Goal: Task Accomplishment & Management: Manage account settings

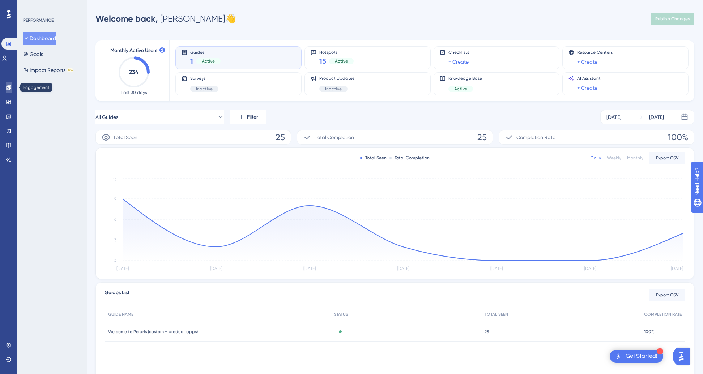
click at [8, 89] on icon at bounding box center [8, 87] width 5 height 5
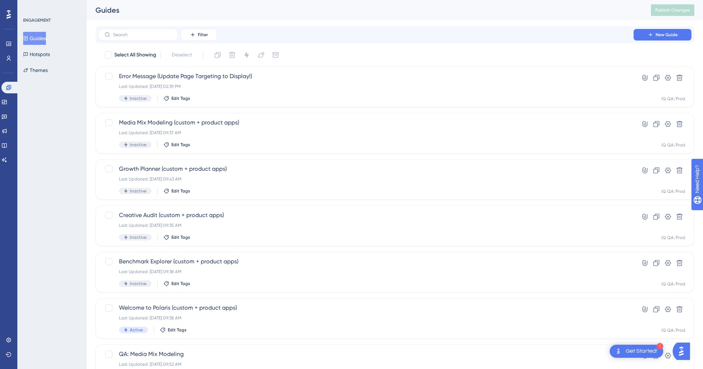
click at [10, 100] on div "LEAVE A REVIEW COPY SHARE LINK" at bounding box center [348, 112] width 708 height 200
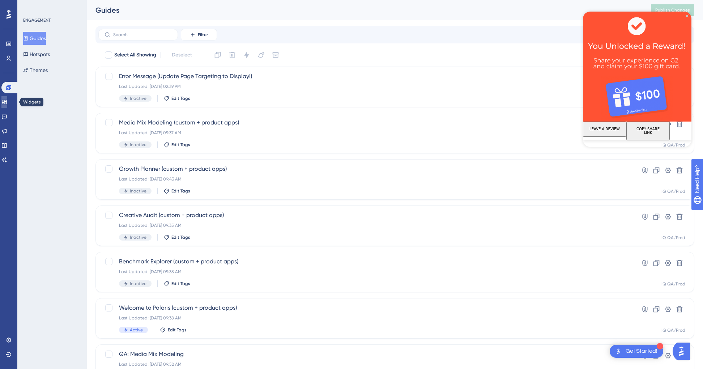
click at [7, 104] on icon at bounding box center [4, 102] width 5 height 4
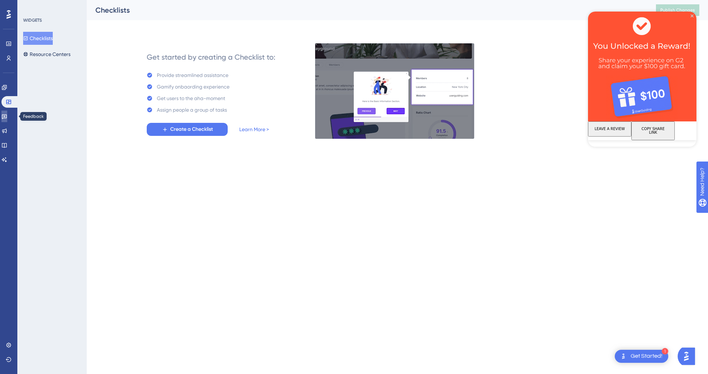
click at [7, 118] on icon at bounding box center [4, 117] width 6 height 6
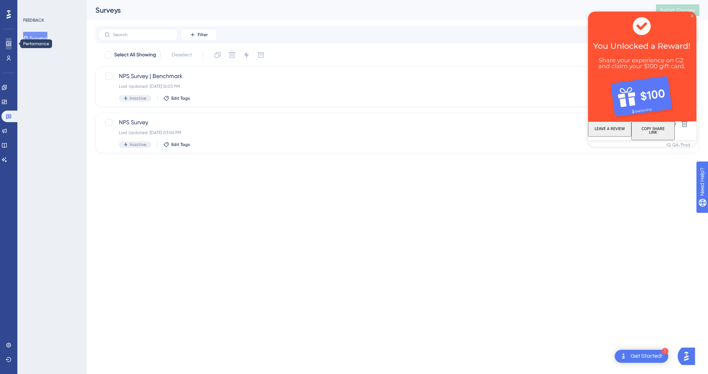
click at [6, 42] on icon at bounding box center [8, 44] width 5 height 4
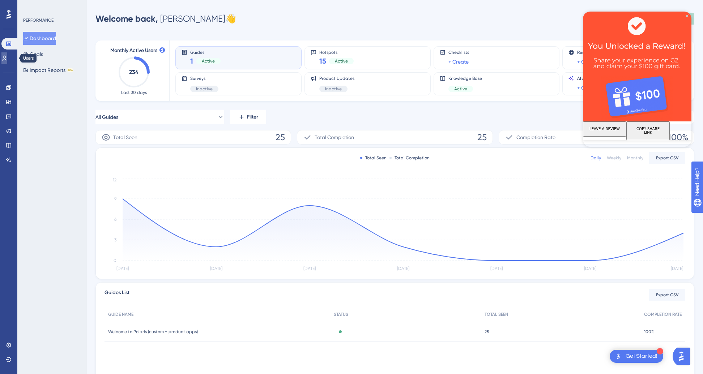
click at [7, 57] on icon at bounding box center [4, 58] width 6 height 6
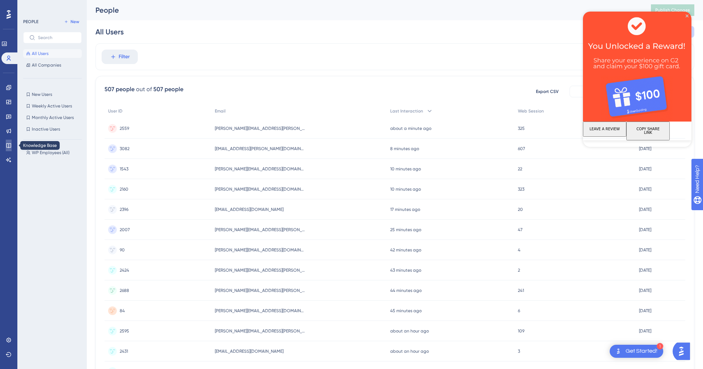
click at [9, 144] on icon at bounding box center [8, 145] width 5 height 5
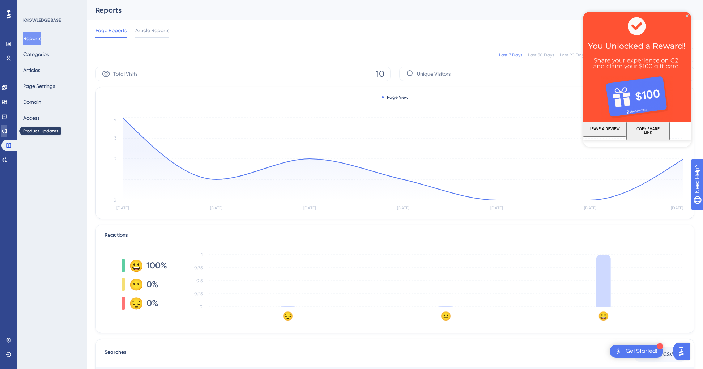
click at [7, 132] on icon at bounding box center [4, 131] width 5 height 5
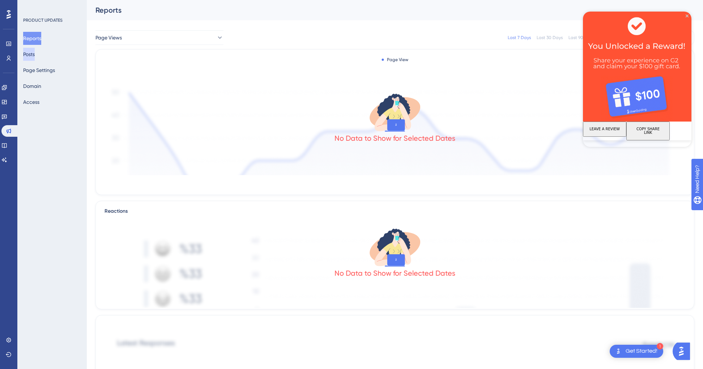
click at [34, 55] on button "Posts" at bounding box center [29, 54] width 12 height 13
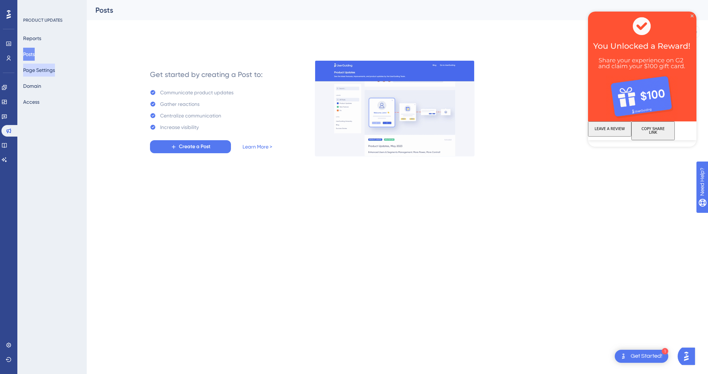
click at [34, 67] on button "Page Settings" at bounding box center [39, 70] width 32 height 13
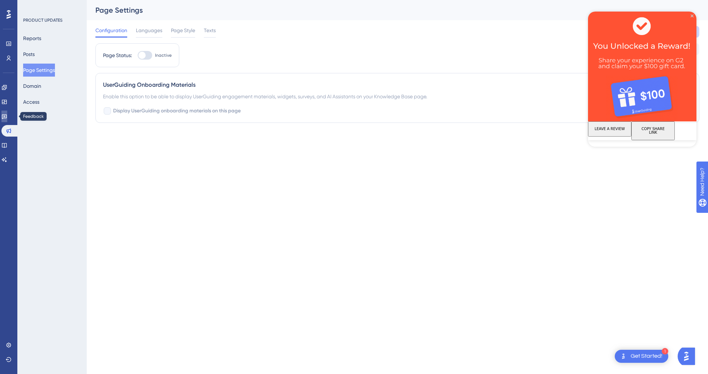
click at [7, 118] on icon at bounding box center [4, 117] width 5 height 5
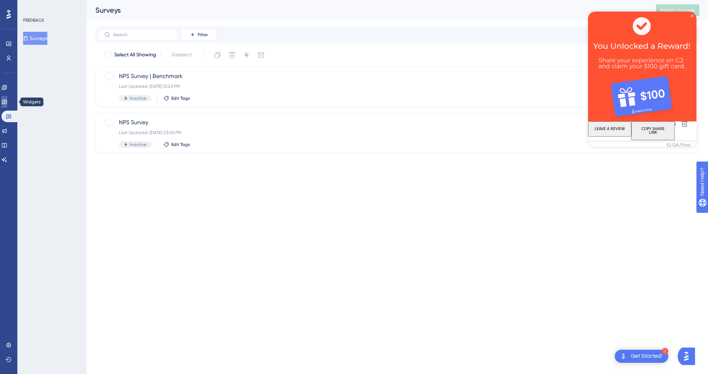
click at [7, 101] on icon at bounding box center [4, 102] width 5 height 4
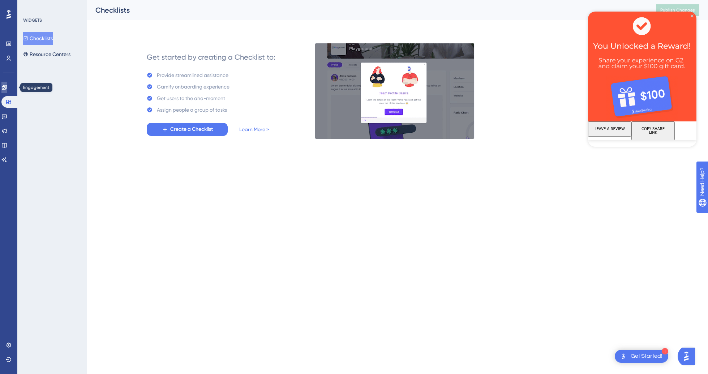
click at [7, 88] on icon at bounding box center [4, 88] width 6 height 6
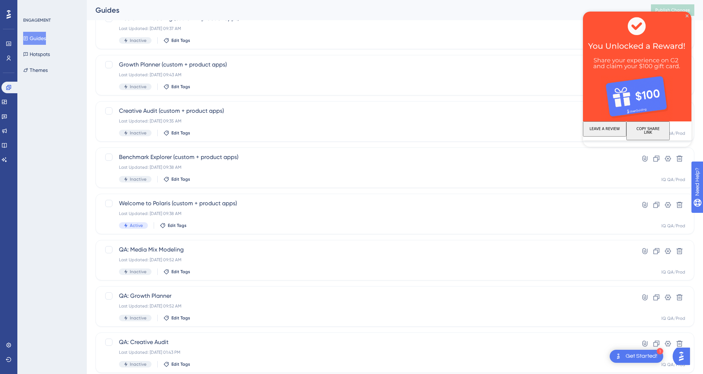
scroll to position [105, 0]
click at [216, 202] on span "Welcome to Polaris (custom + product apps)" at bounding box center [366, 202] width 494 height 9
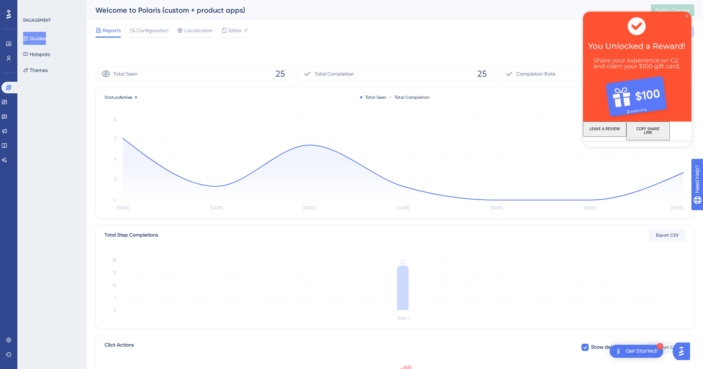
click at [687, 17] on icon "Close Preview" at bounding box center [687, 15] width 3 height 3
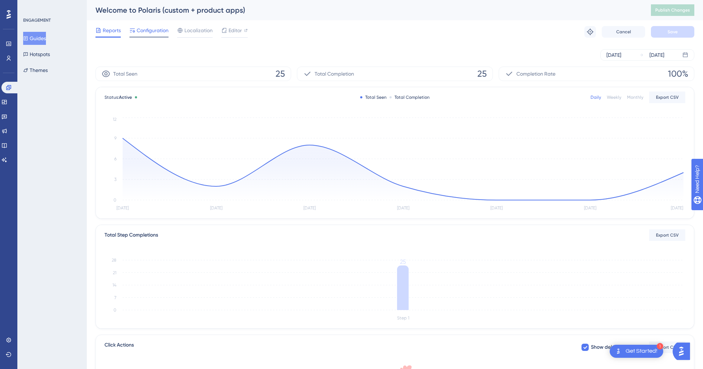
click at [150, 31] on span "Configuration" at bounding box center [153, 30] width 32 height 9
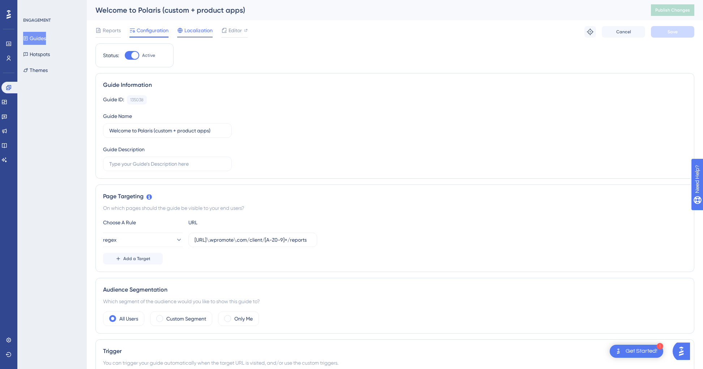
click at [200, 32] on span "Localization" at bounding box center [198, 30] width 28 height 9
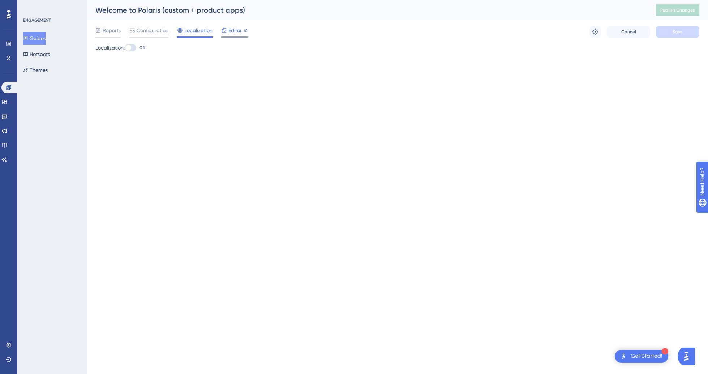
click at [232, 32] on span "Editor" at bounding box center [235, 30] width 13 height 9
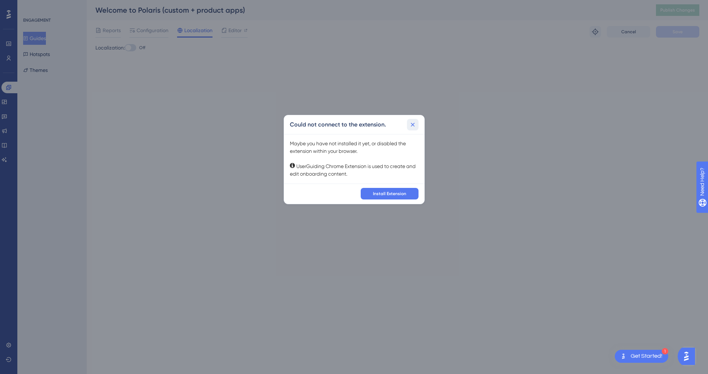
click at [416, 123] on icon at bounding box center [412, 124] width 7 height 7
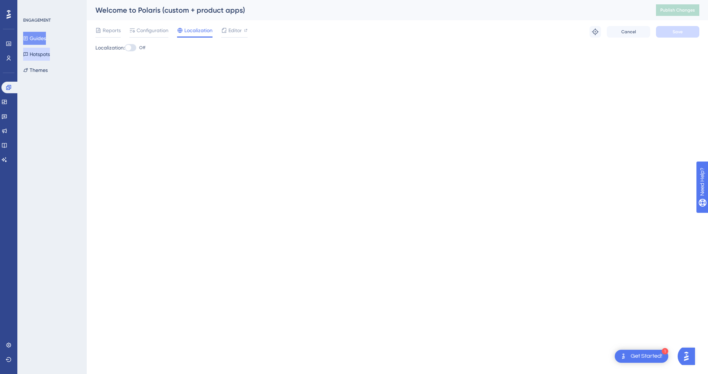
click at [43, 56] on button "Hotspots" at bounding box center [36, 54] width 27 height 13
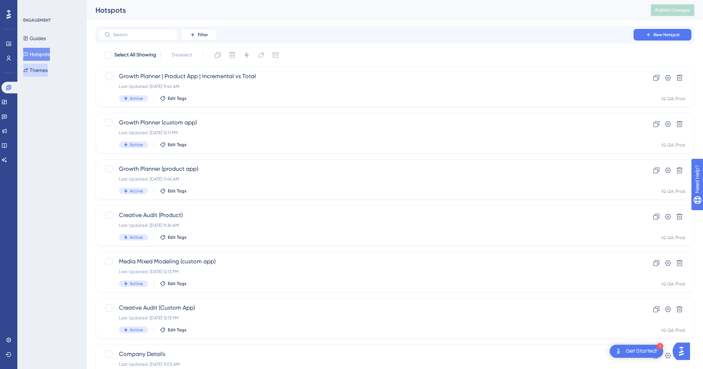
click at [48, 71] on button "Themes" at bounding box center [35, 70] width 25 height 13
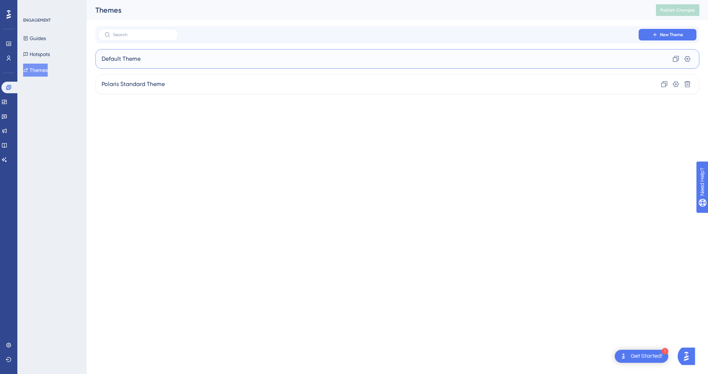
click at [127, 61] on span "Default Theme" at bounding box center [121, 59] width 39 height 9
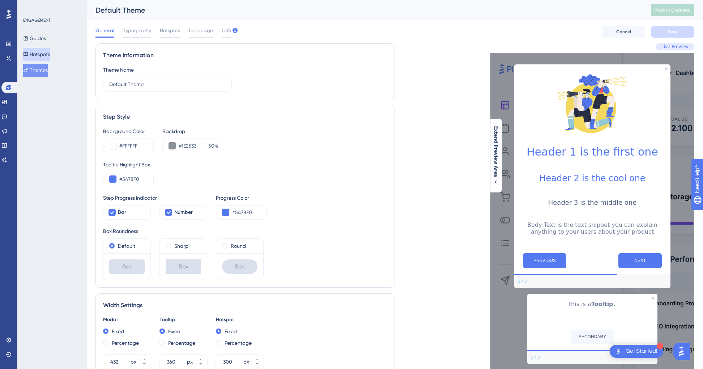
click at [49, 53] on button "Hotspots" at bounding box center [36, 54] width 27 height 13
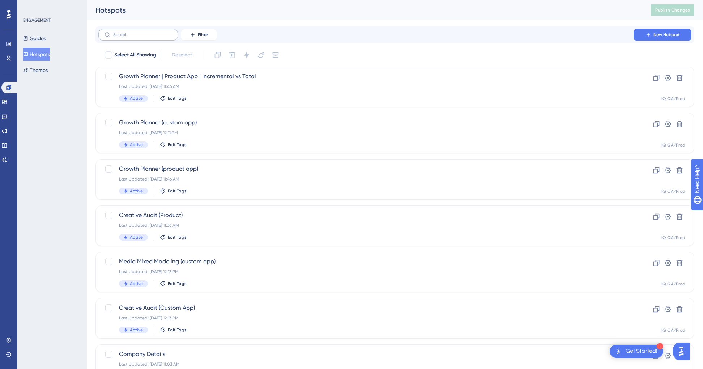
click at [145, 37] on label at bounding box center [138, 35] width 80 height 12
click at [145, 37] on input "text" at bounding box center [142, 34] width 59 height 5
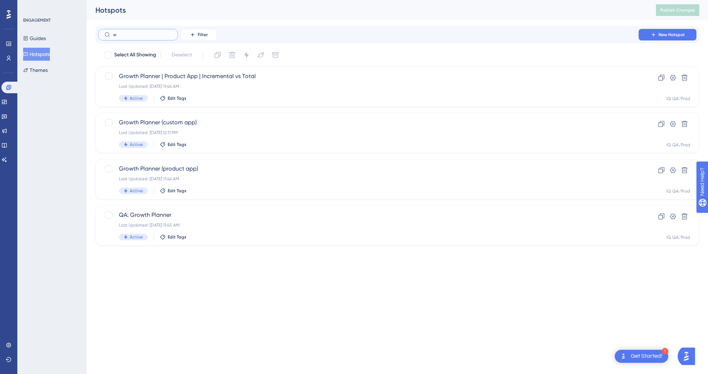
type input "we"
checkbox input "true"
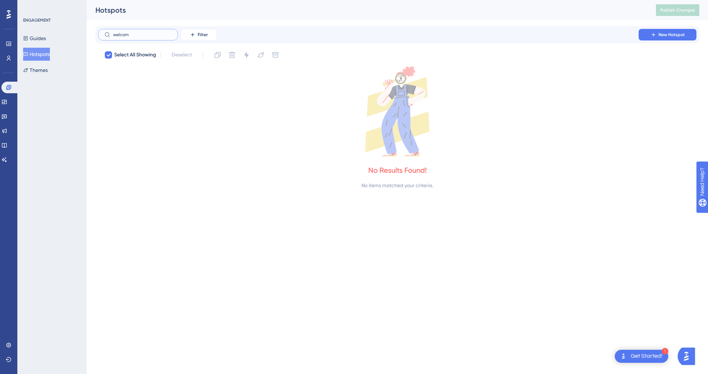
type input "welcome"
click at [126, 37] on input "welcome" at bounding box center [142, 34] width 59 height 5
checkbox input "false"
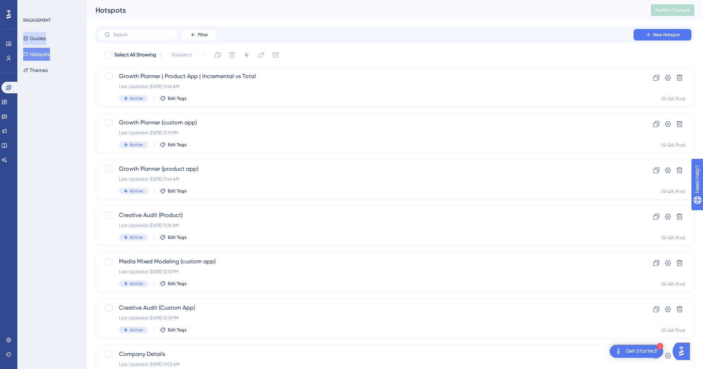
click at [46, 36] on button "Guides" at bounding box center [34, 38] width 23 height 13
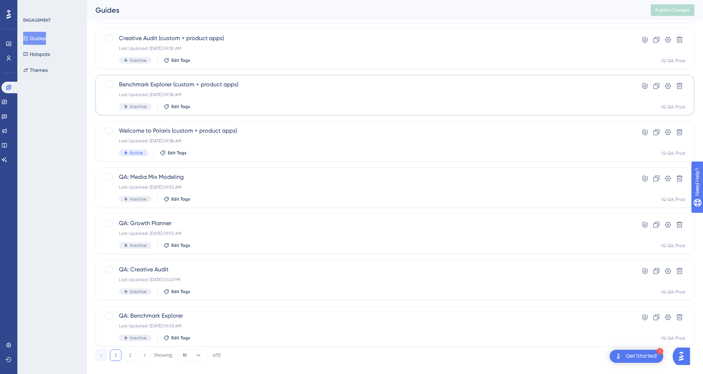
scroll to position [187, 0]
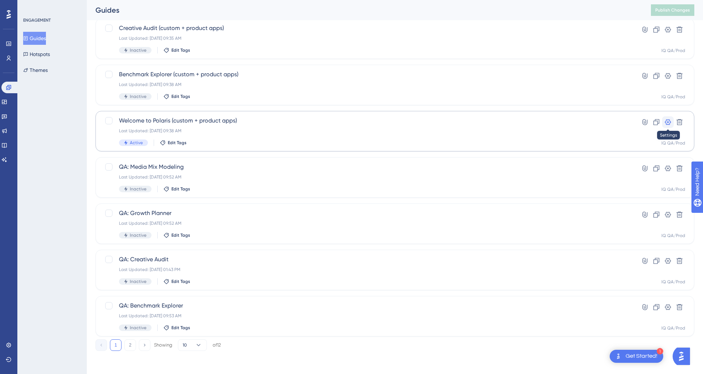
click at [666, 123] on icon at bounding box center [667, 122] width 7 height 7
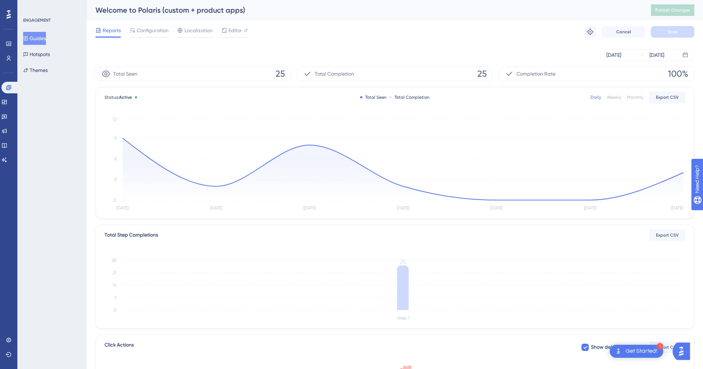
click at [45, 36] on button "Guides" at bounding box center [34, 38] width 23 height 13
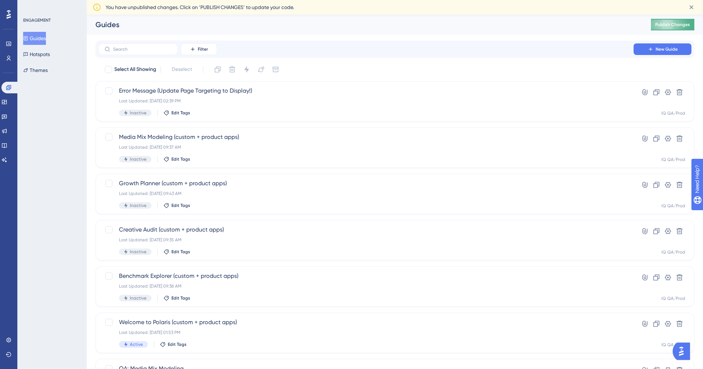
click at [682, 25] on span "Publish Changes" at bounding box center [672, 25] width 35 height 6
